Goal: Navigation & Orientation: Find specific page/section

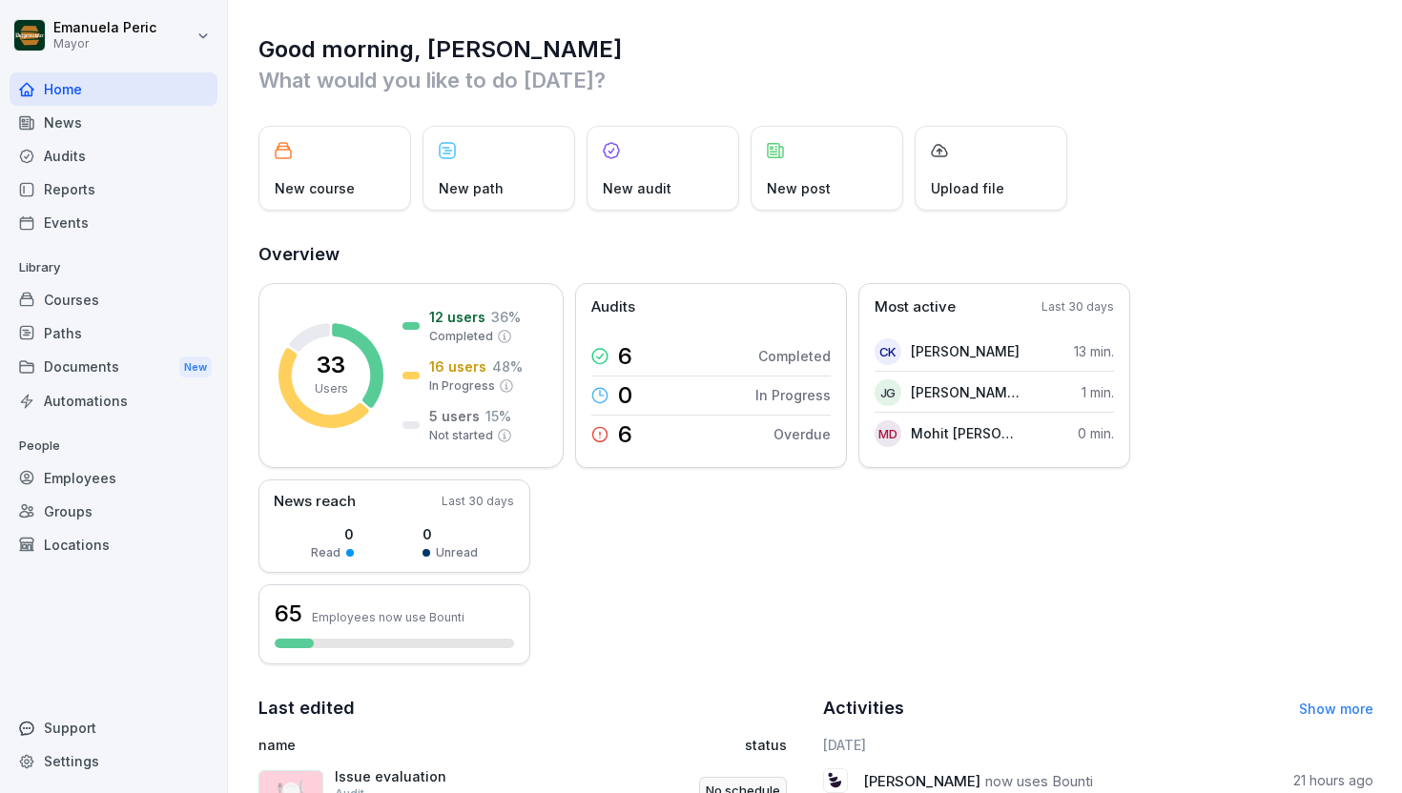
click at [120, 156] on div "Audits" at bounding box center [114, 155] width 208 height 33
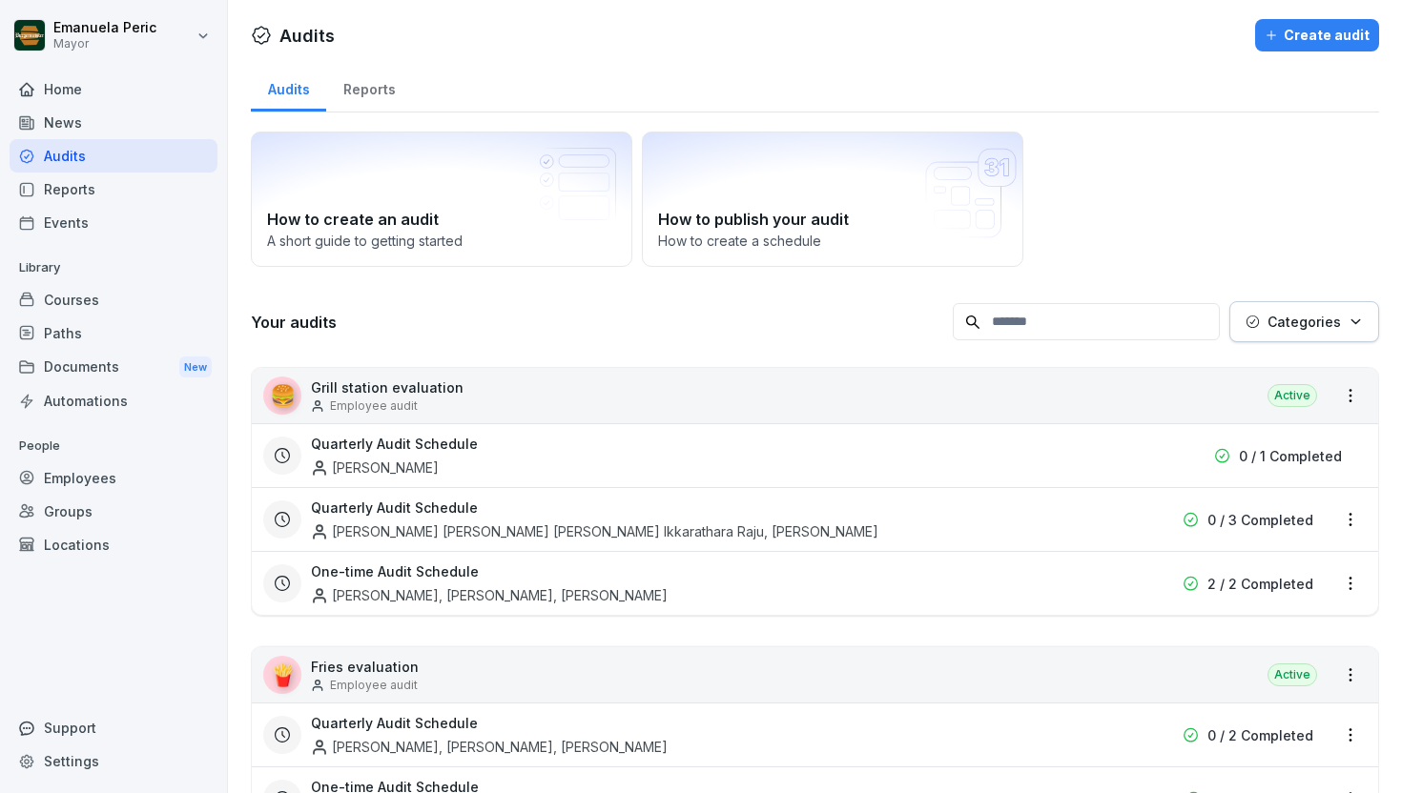
click at [101, 194] on div "Reports" at bounding box center [114, 189] width 208 height 33
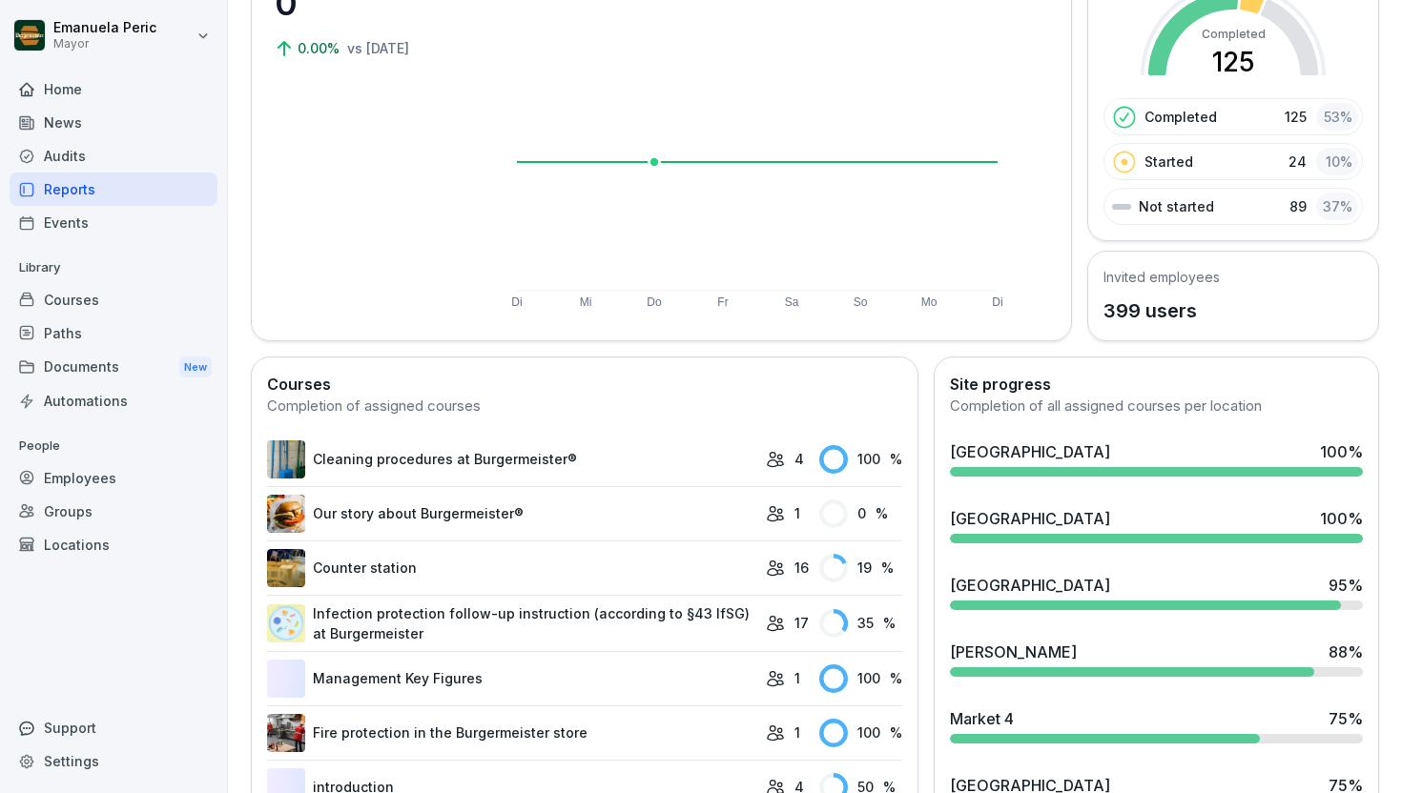
scroll to position [282, 0]
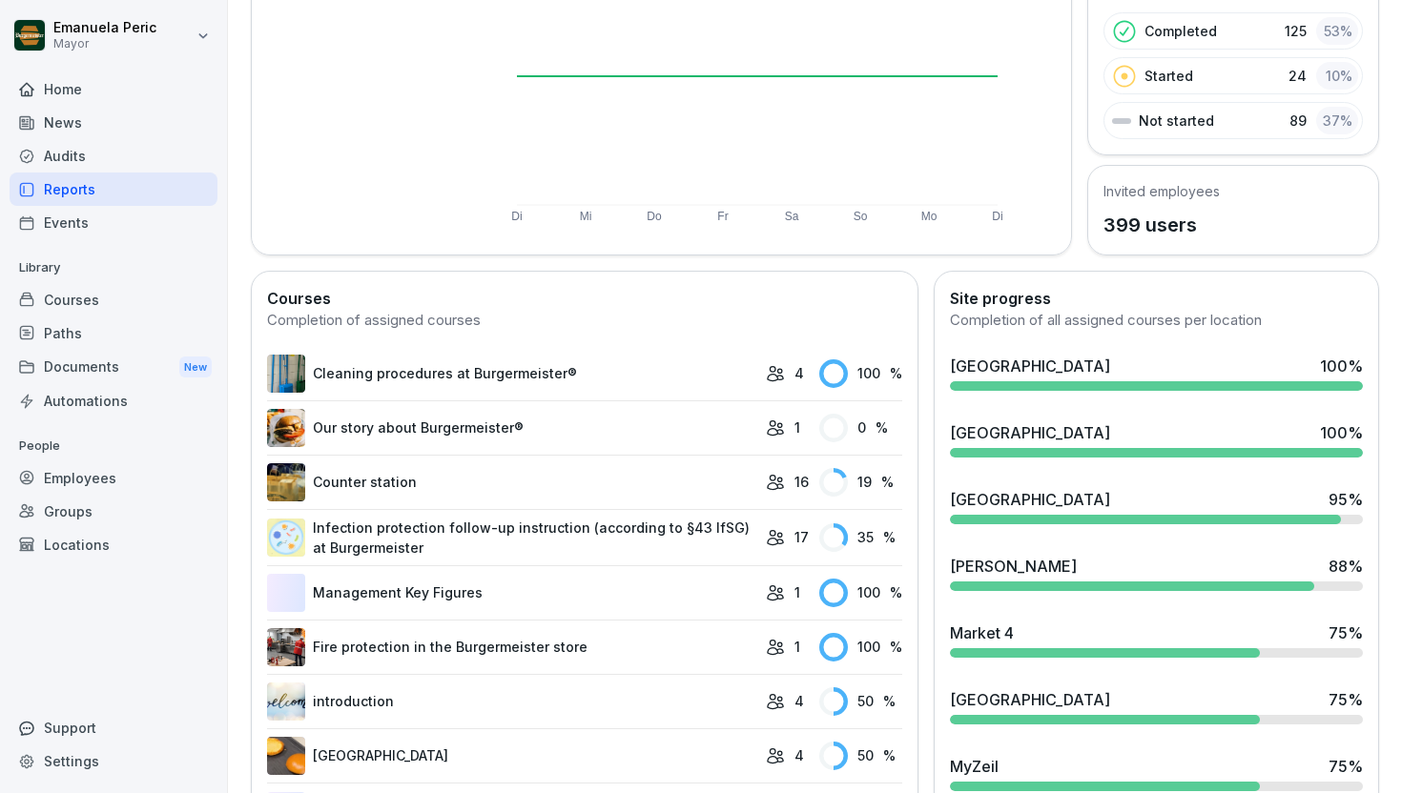
click at [124, 164] on div "Audits" at bounding box center [114, 155] width 208 height 33
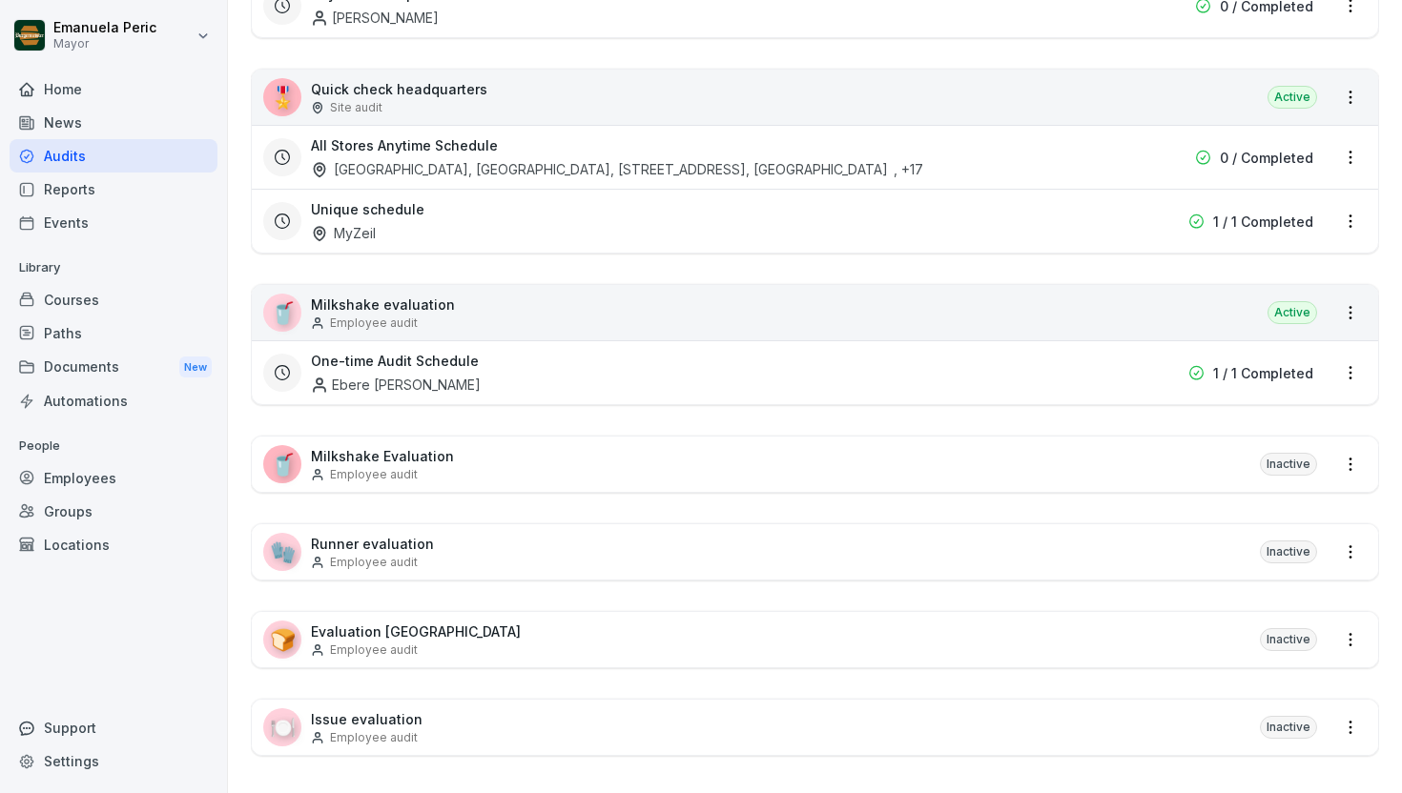
scroll to position [968, 0]
